Goal: Information Seeking & Learning: Learn about a topic

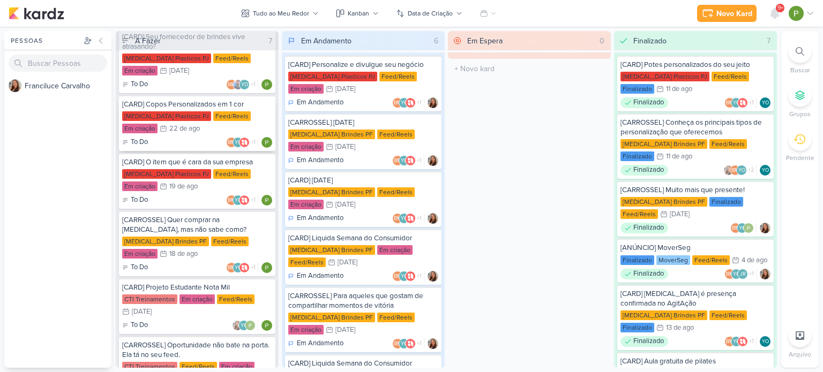
scroll to position [54, 0]
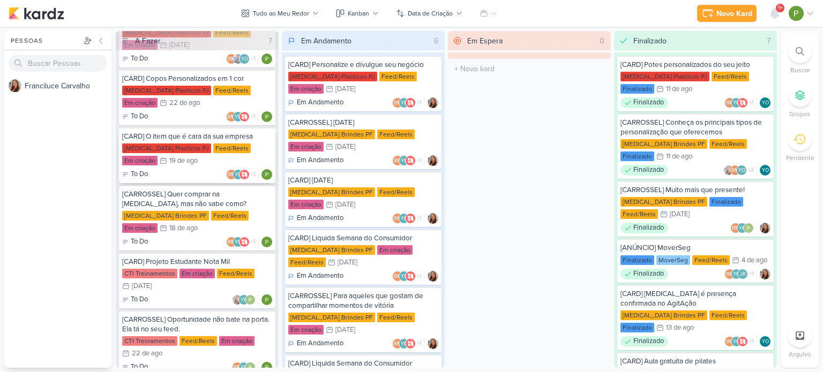
click at [184, 154] on div "[MEDICAL_DATA] Plasticos PJ Feed/Reels Em criação 19/8 [DATE]" at bounding box center [197, 156] width 150 height 24
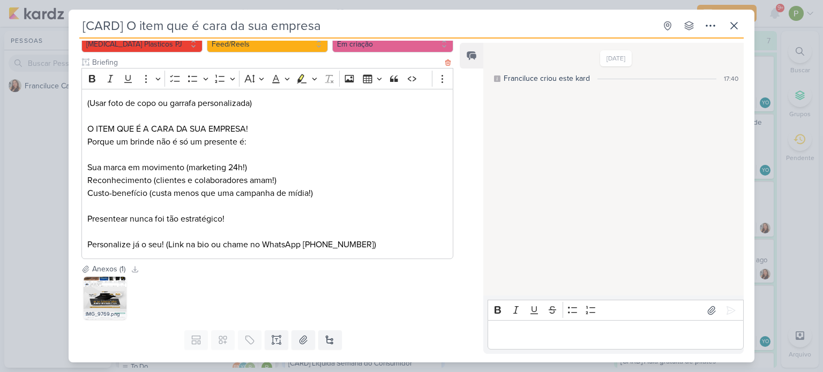
scroll to position [158, 0]
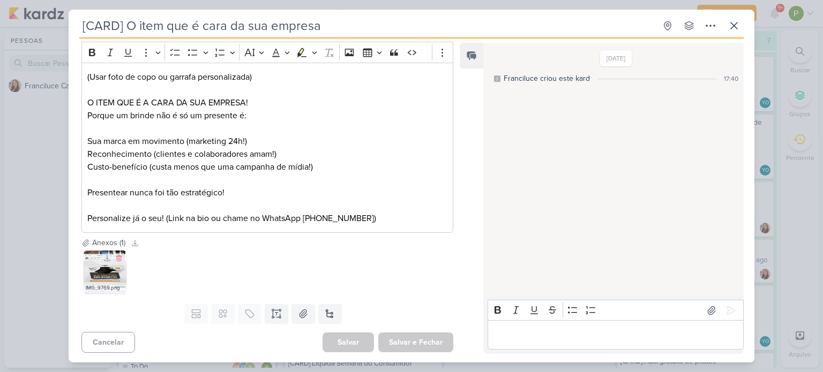
click at [109, 273] on img at bounding box center [105, 272] width 43 height 43
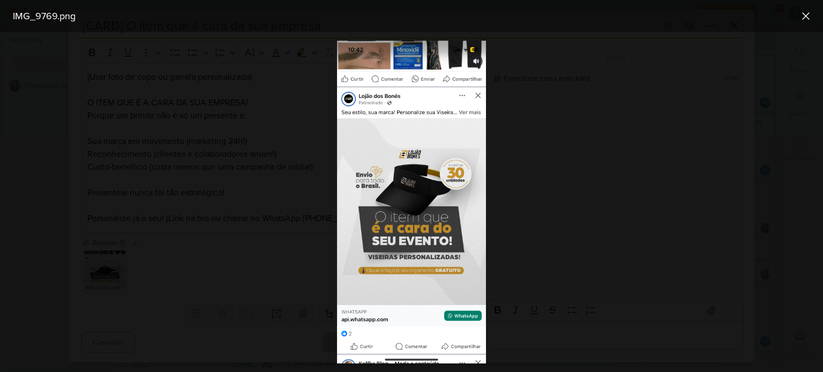
click at [510, 183] on div at bounding box center [411, 202] width 823 height 340
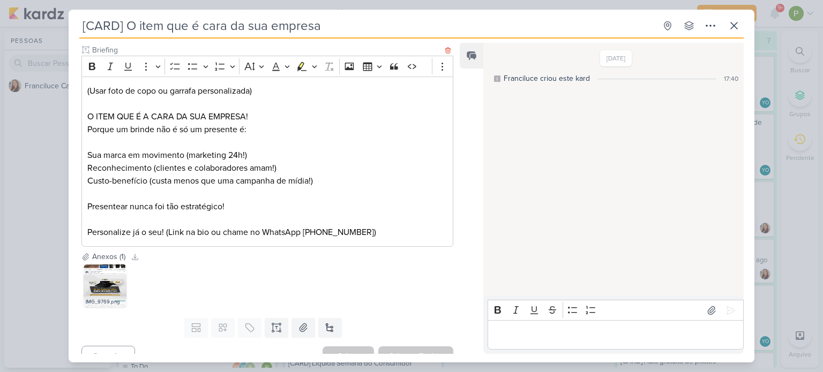
scroll to position [105, 0]
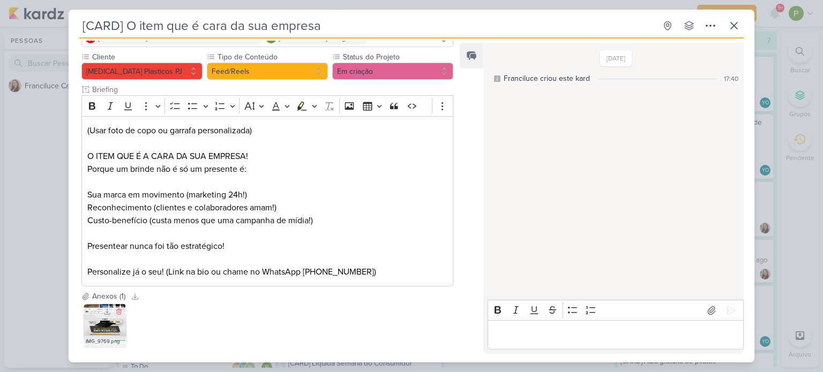
click at [116, 324] on img at bounding box center [105, 325] width 43 height 43
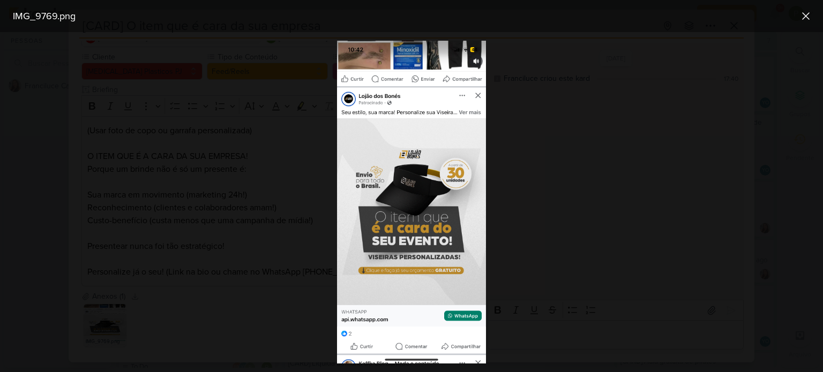
click at [282, 184] on div at bounding box center [411, 202] width 823 height 340
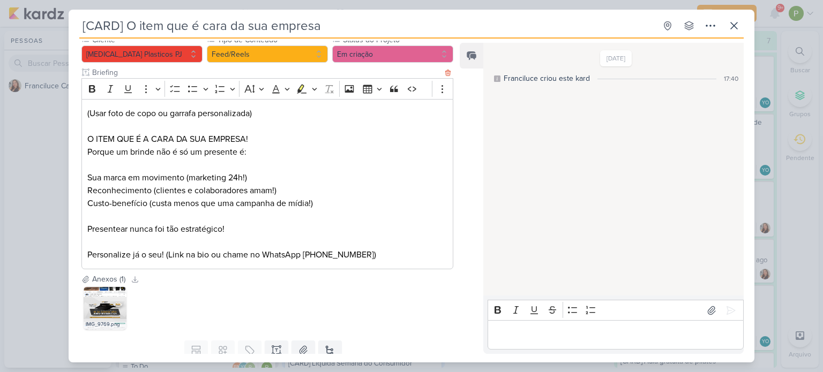
scroll to position [158, 0]
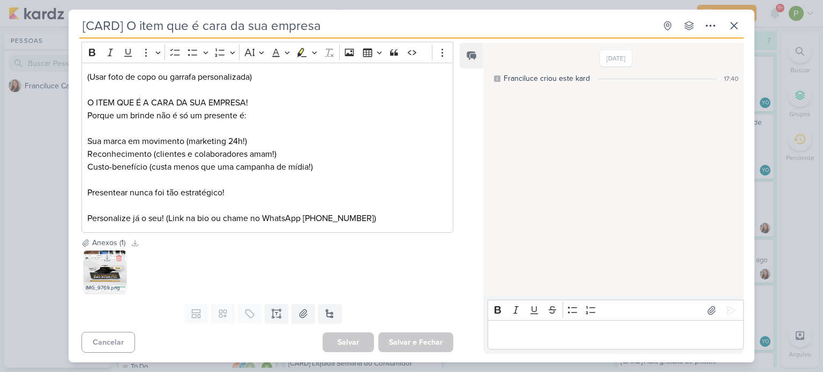
click at [113, 264] on img at bounding box center [105, 272] width 43 height 43
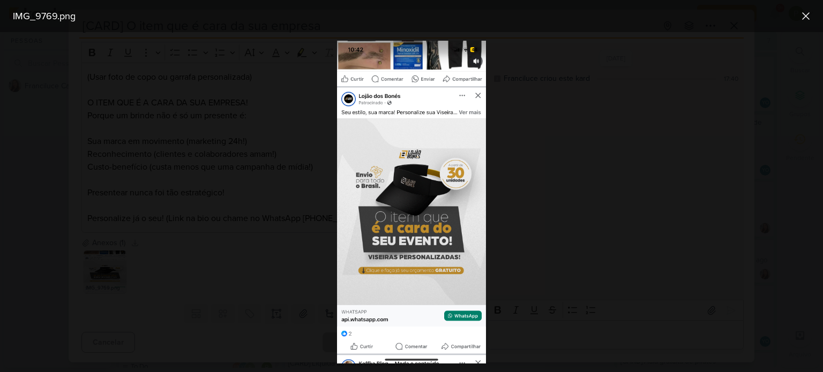
click at [200, 166] on div at bounding box center [411, 202] width 823 height 340
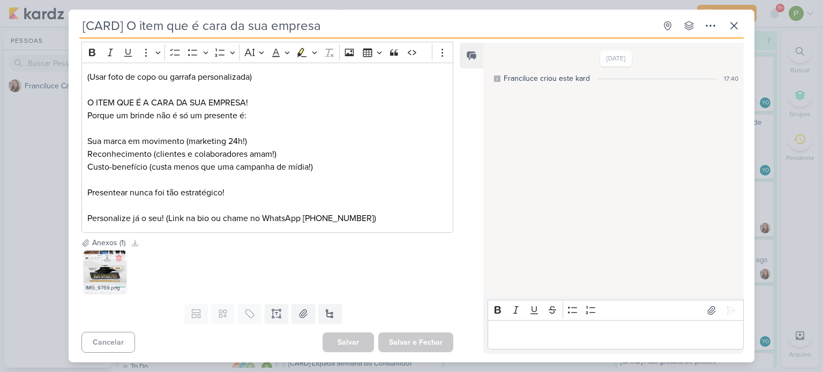
click at [97, 270] on img at bounding box center [105, 272] width 43 height 43
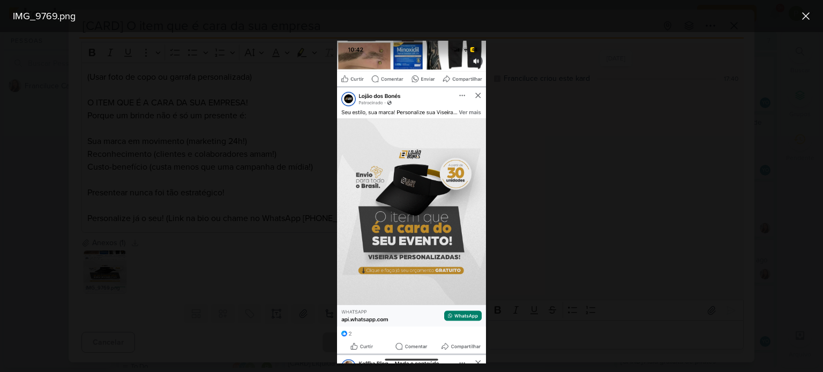
click at [127, 195] on div at bounding box center [411, 202] width 823 height 340
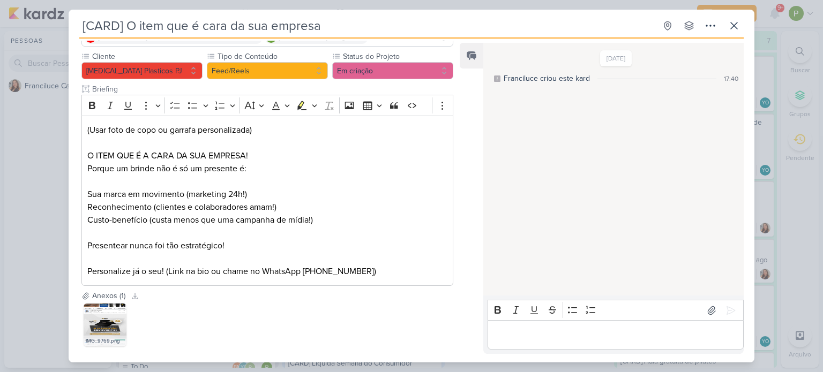
scroll to position [105, 0]
click at [92, 329] on img at bounding box center [105, 325] width 43 height 43
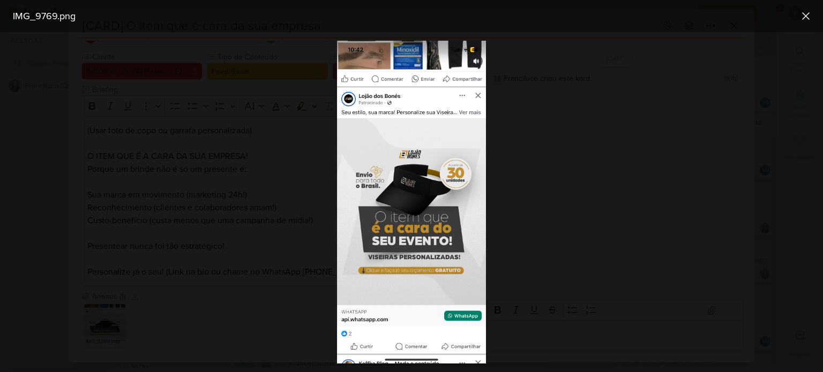
click at [25, 188] on div at bounding box center [411, 202] width 823 height 340
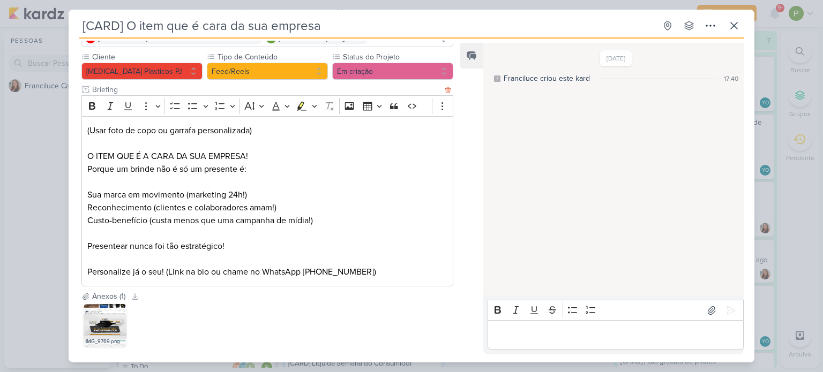
scroll to position [158, 0]
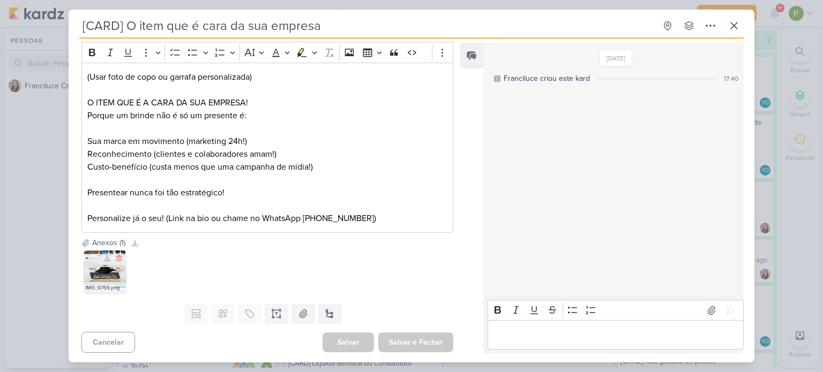
click at [94, 276] on img at bounding box center [105, 272] width 43 height 43
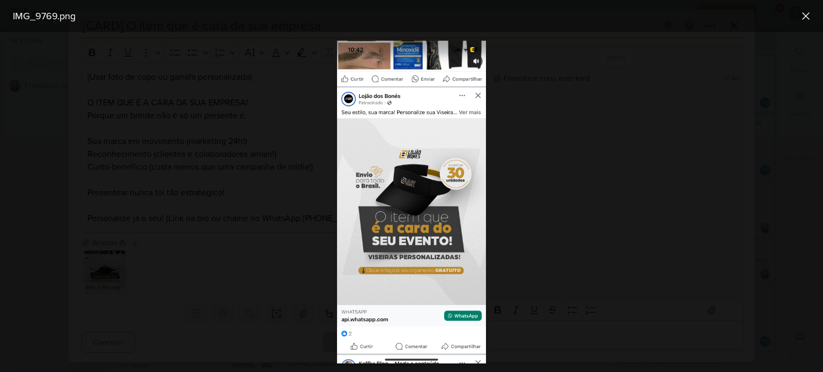
click at [94, 276] on div at bounding box center [411, 202] width 823 height 340
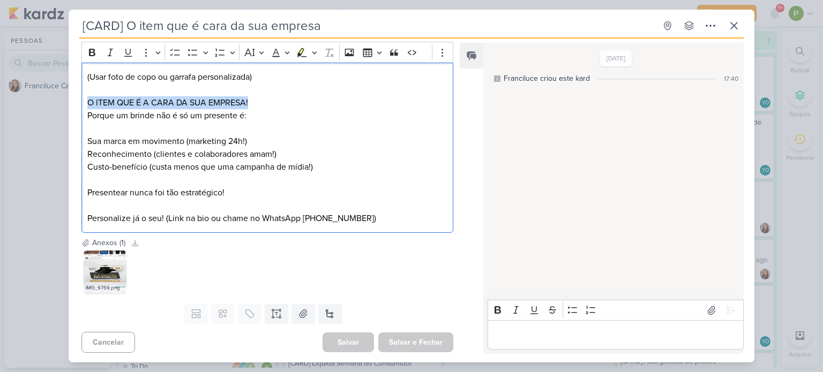
drag, startPoint x: 88, startPoint y: 100, endPoint x: 277, endPoint y: 99, distance: 188.1
click at [277, 99] on p "O ITEM QUE É A CARA DA SUA EMPRESA!" at bounding box center [267, 102] width 360 height 13
copy p "O ITEM QUE É A CARA DA SUA EMPRESA!"
drag, startPoint x: 88, startPoint y: 112, endPoint x: 250, endPoint y: 121, distance: 162.1
click at [250, 121] on p "Porque um brinde não é só um presente é:" at bounding box center [267, 115] width 360 height 13
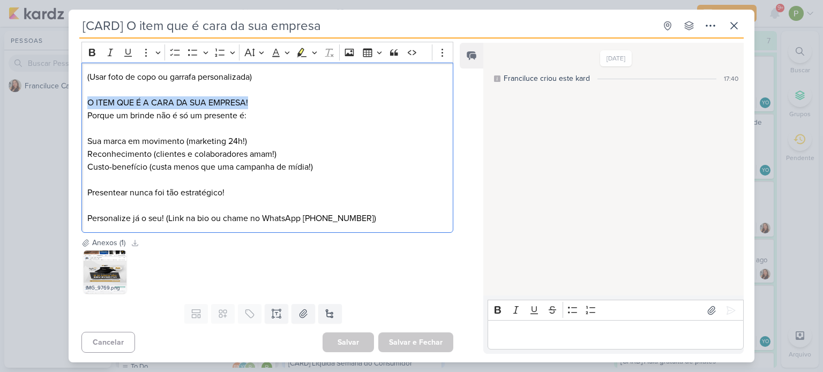
copy p "Porque um brinde não é só um presente é:"
drag, startPoint x: 87, startPoint y: 141, endPoint x: 250, endPoint y: 141, distance: 162.9
click at [250, 141] on p "Sua marca em movimento (marketing 24h!)" at bounding box center [267, 141] width 360 height 13
copy p "Sua marca em movimento (marketing 24h!)"
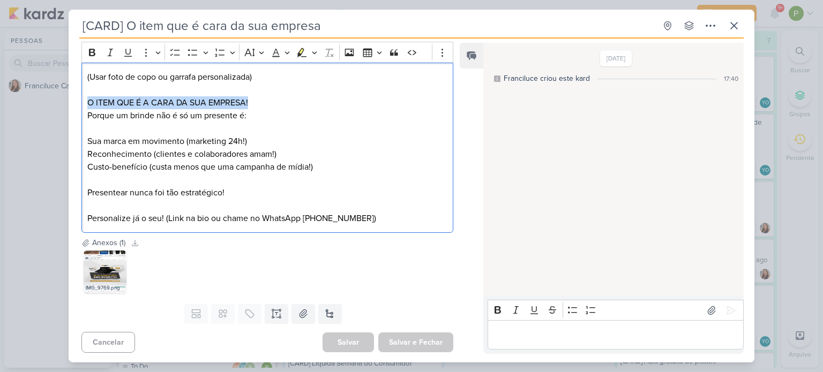
drag, startPoint x: 87, startPoint y: 155, endPoint x: 296, endPoint y: 149, distance: 209.1
click at [296, 149] on p "Reconhecimento (clientes e colaboradores amam!)" at bounding box center [267, 154] width 360 height 13
copy p "Reconhecimento (clientes e colaboradores amam!)"
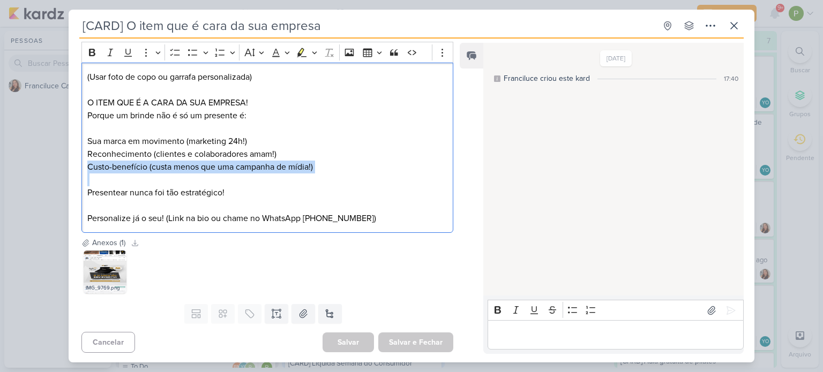
drag, startPoint x: 86, startPoint y: 169, endPoint x: 318, endPoint y: 175, distance: 232.1
click at [318, 175] on div "(Usar foto de copo ou garrafa personalizada) O ITEM QUE É A CARA DA SUA EMPRESA…" at bounding box center [267, 148] width 372 height 171
copy p "Custo-benefício (custa menos que uma campanha de mídia!)"
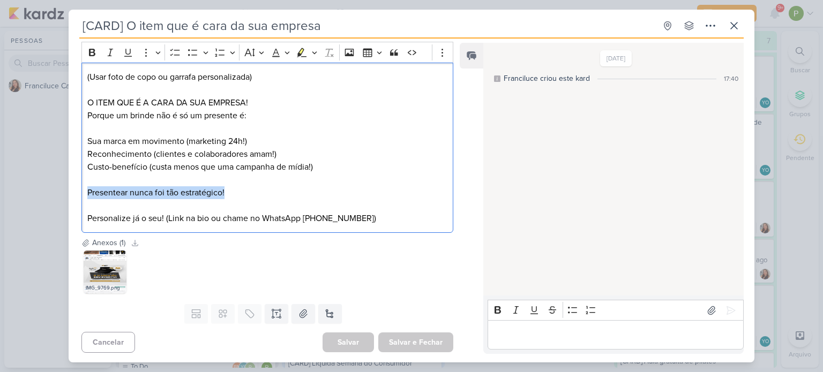
drag, startPoint x: 86, startPoint y: 191, endPoint x: 225, endPoint y: 195, distance: 138.9
click at [225, 195] on div "(Usar foto de copo ou garrafa personalizada) O ITEM QUE É A CARA DA SUA EMPRESA…" at bounding box center [267, 148] width 372 height 171
copy p "Presentear nunca foi tão estratégico!"
